Goal: Transaction & Acquisition: Download file/media

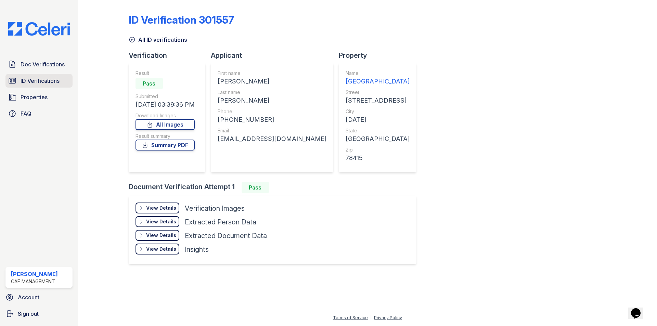
click at [49, 77] on span "ID Verifications" at bounding box center [40, 81] width 39 height 8
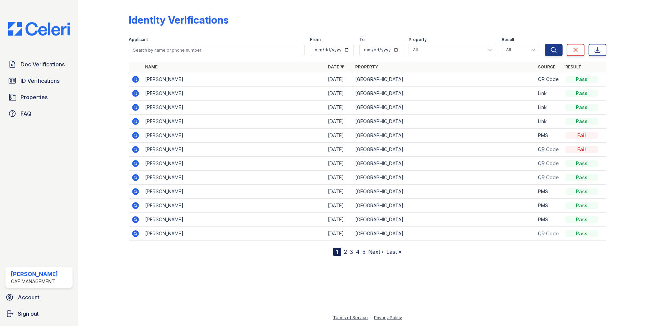
click at [136, 94] on icon at bounding box center [135, 93] width 8 height 8
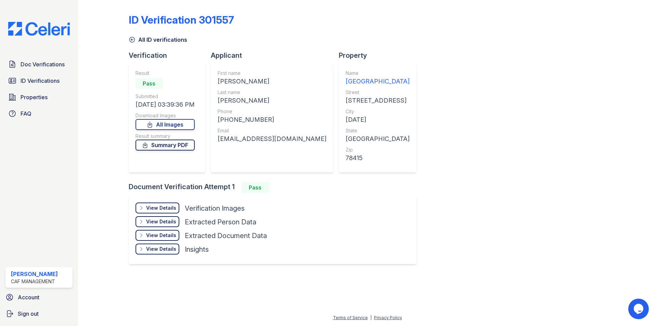
click at [179, 147] on link "Summary PDF" at bounding box center [165, 145] width 59 height 11
click at [190, 146] on link "Summary PDF" at bounding box center [165, 145] width 59 height 11
